Goal: Use online tool/utility: Utilize a website feature to perform a specific function

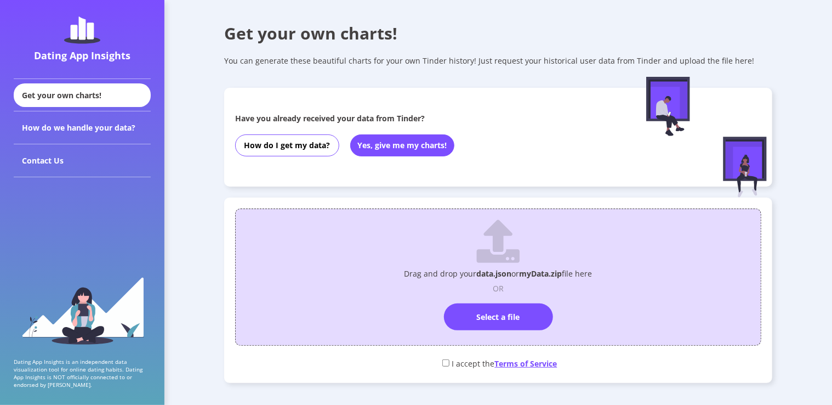
click at [519, 362] on span "Terms of Service" at bounding box center [526, 363] width 63 height 10
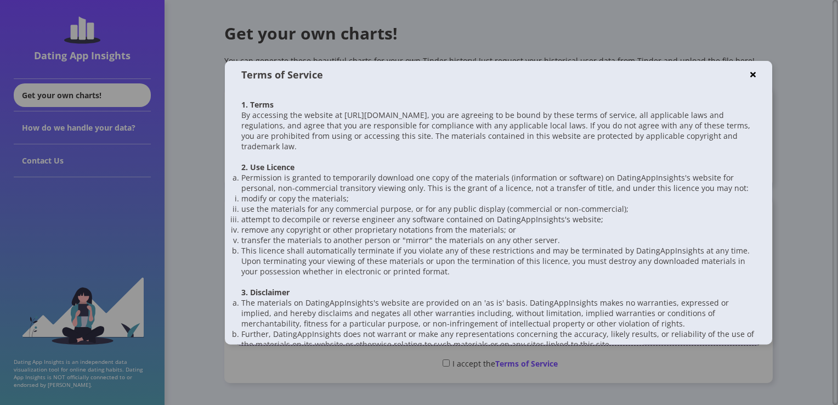
click at [198, 134] on div at bounding box center [419, 202] width 838 height 405
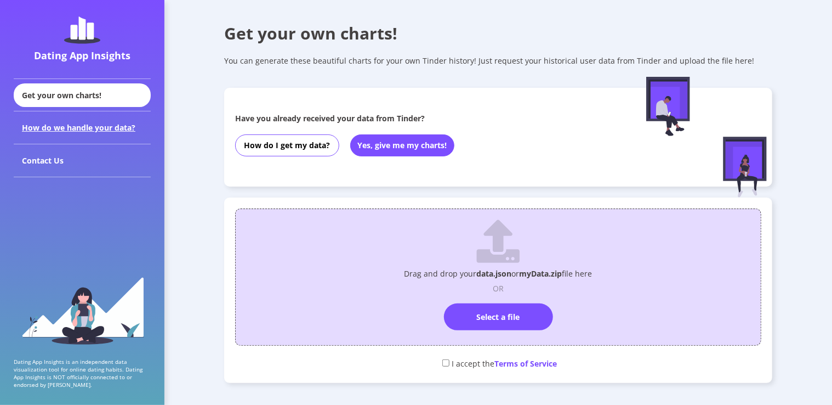
click at [59, 126] on div "How do we handle your data?" at bounding box center [82, 127] width 137 height 33
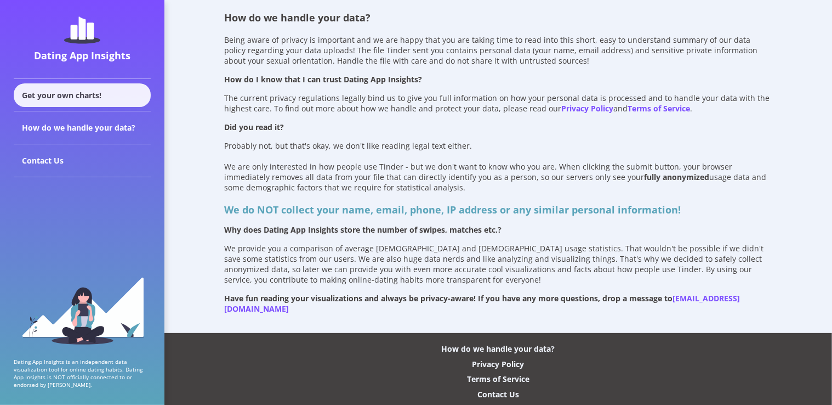
click at [104, 95] on div "Get your own charts!" at bounding box center [82, 95] width 137 height 24
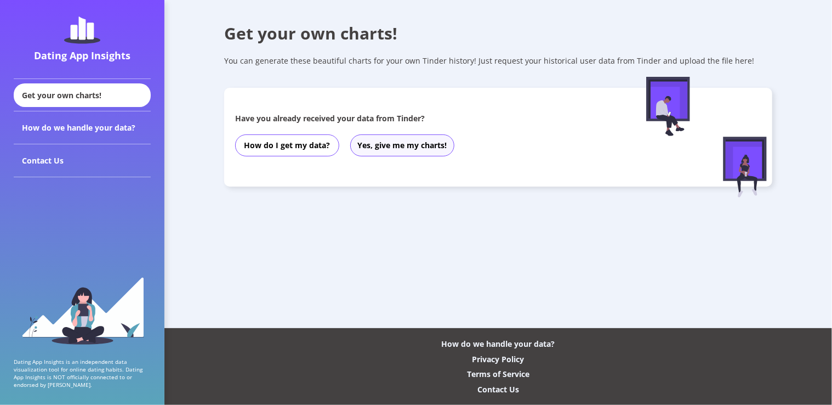
click at [409, 150] on button "Yes, give me my charts!" at bounding box center [402, 145] width 104 height 22
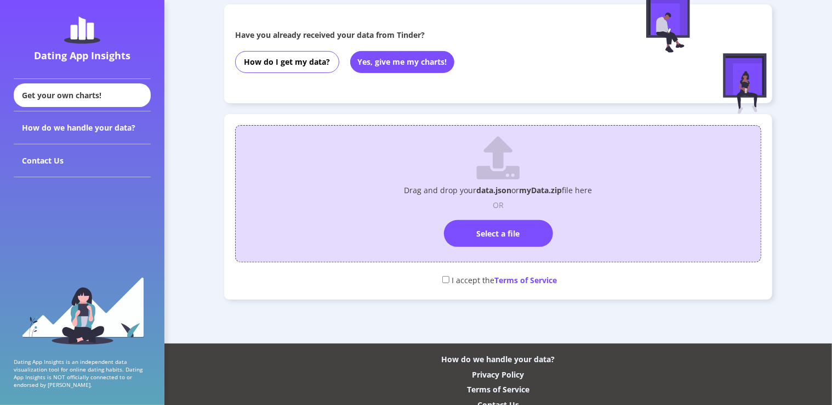
scroll to position [99, 0]
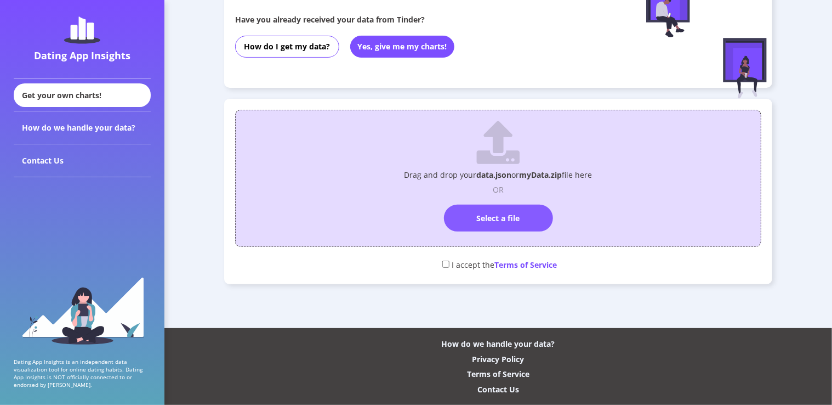
click at [486, 213] on label "Select a file" at bounding box center [498, 218] width 109 height 27
click at [498, 200] on input "Select a file" at bounding box center [498, 200] width 0 height 0
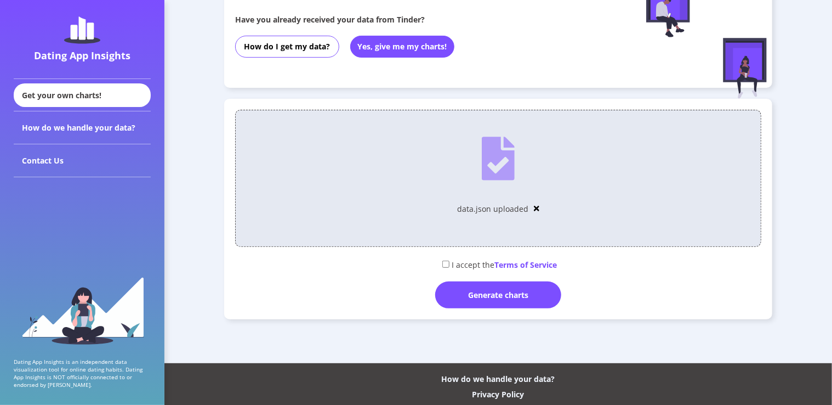
click at [443, 265] on input "checkbox" at bounding box center [446, 263] width 7 height 7
checkbox input "true"
click at [465, 296] on div "Generate charts" at bounding box center [498, 294] width 126 height 27
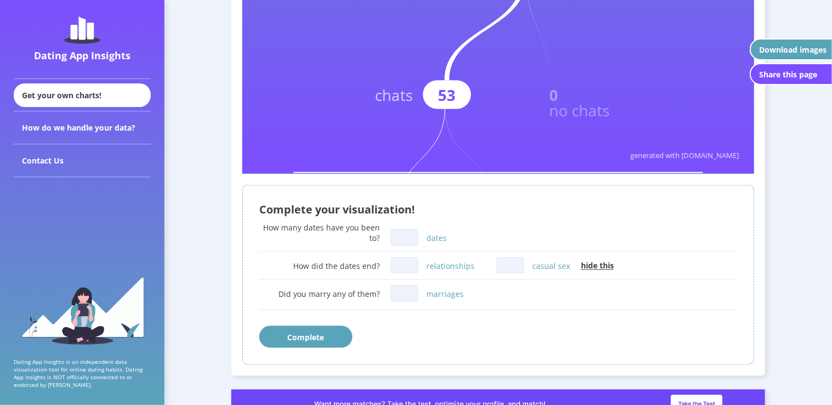
scroll to position [534, 0]
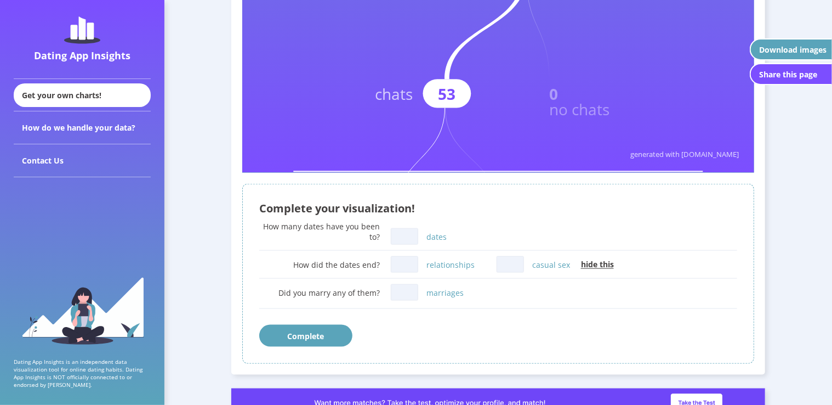
click at [406, 239] on input "dates" at bounding box center [404, 236] width 27 height 16
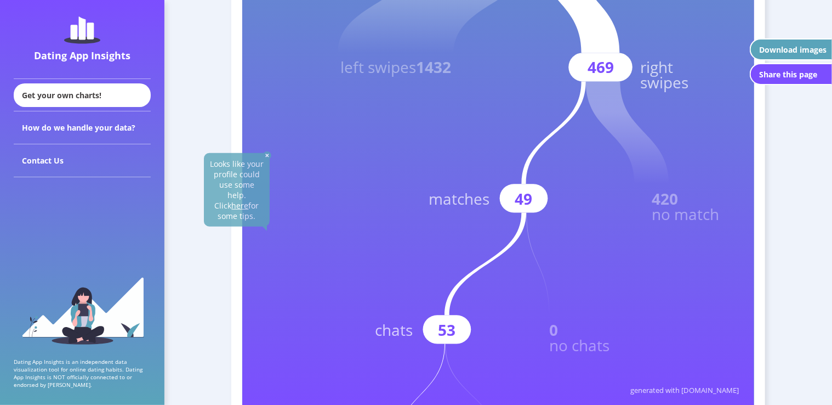
scroll to position [296, 0]
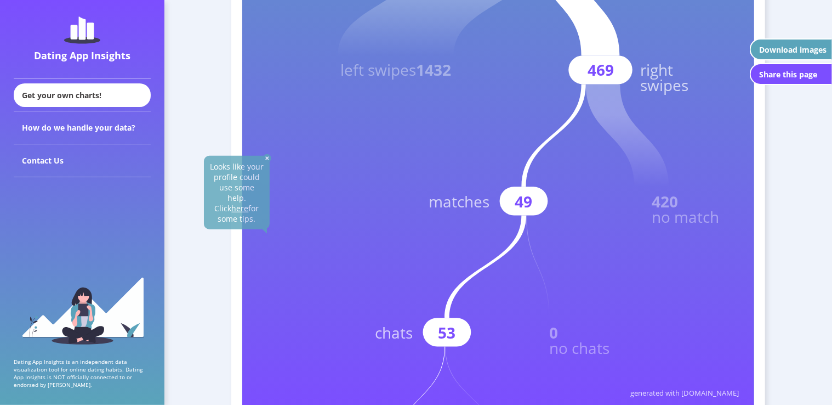
click at [241, 203] on u "here" at bounding box center [239, 208] width 17 height 10
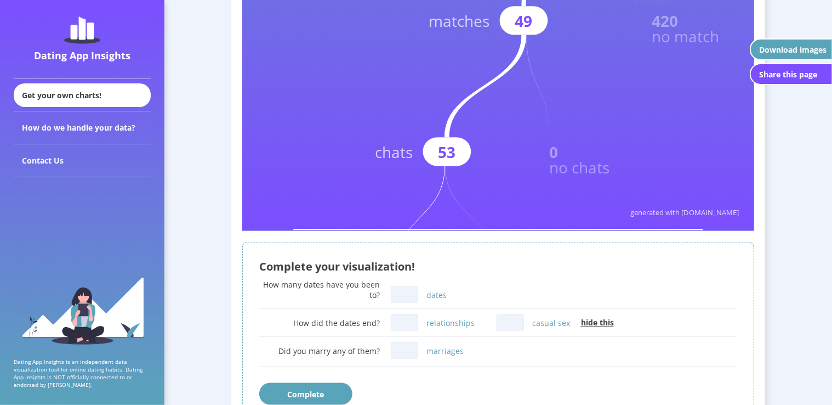
scroll to position [478, 0]
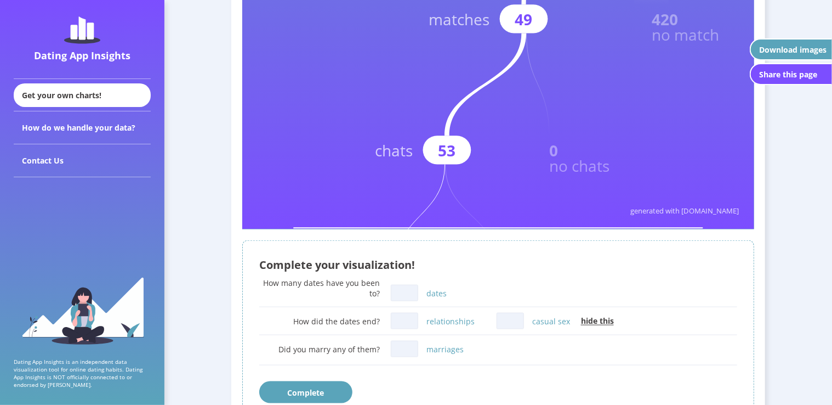
click at [401, 287] on input "dates" at bounding box center [404, 293] width 27 height 16
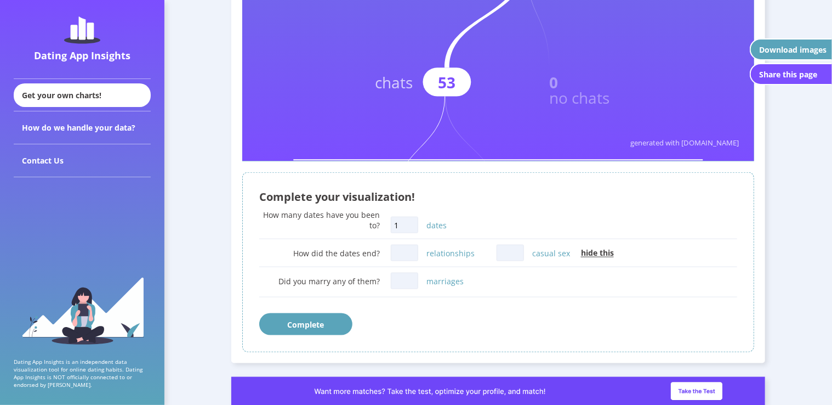
scroll to position [559, 0]
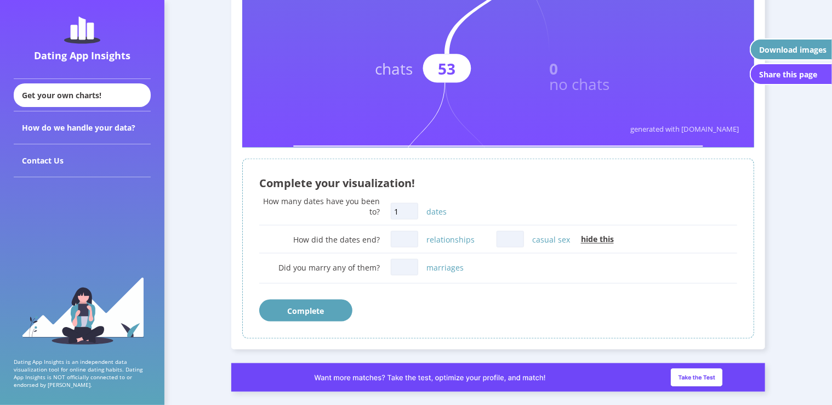
type input "1"
click at [331, 309] on button "Complete" at bounding box center [305, 310] width 93 height 22
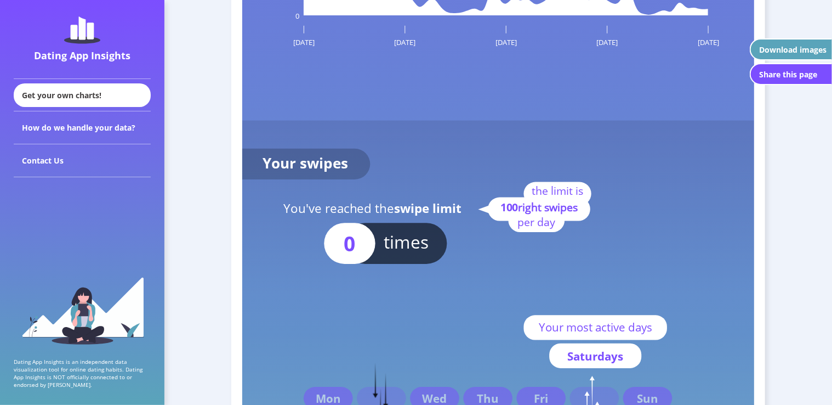
scroll to position [1970, 0]
click at [769, 53] on div "Download images" at bounding box center [793, 49] width 67 height 10
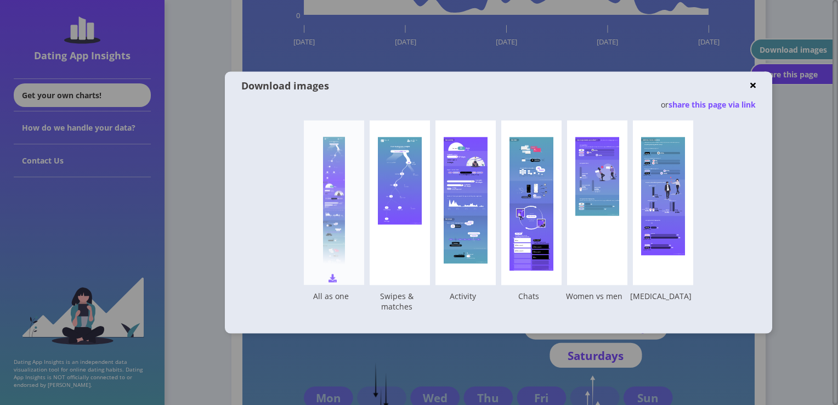
click at [338, 188] on div at bounding box center [334, 203] width 22 height 132
click at [474, 50] on div at bounding box center [419, 202] width 838 height 405
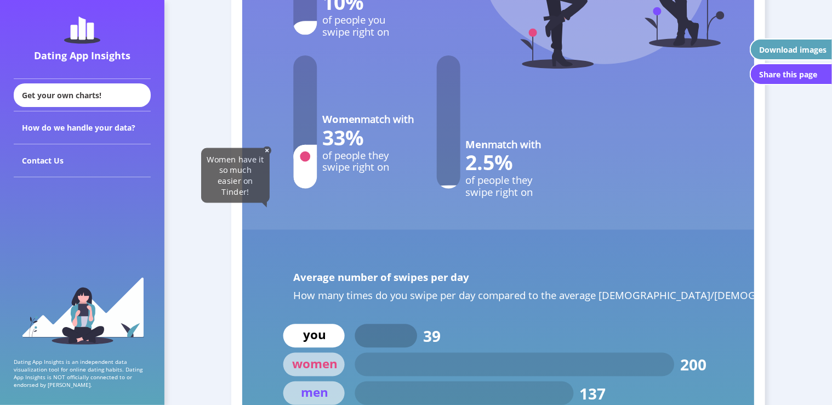
scroll to position [4821, 0]
